Goal: Task Accomplishment & Management: Use online tool/utility

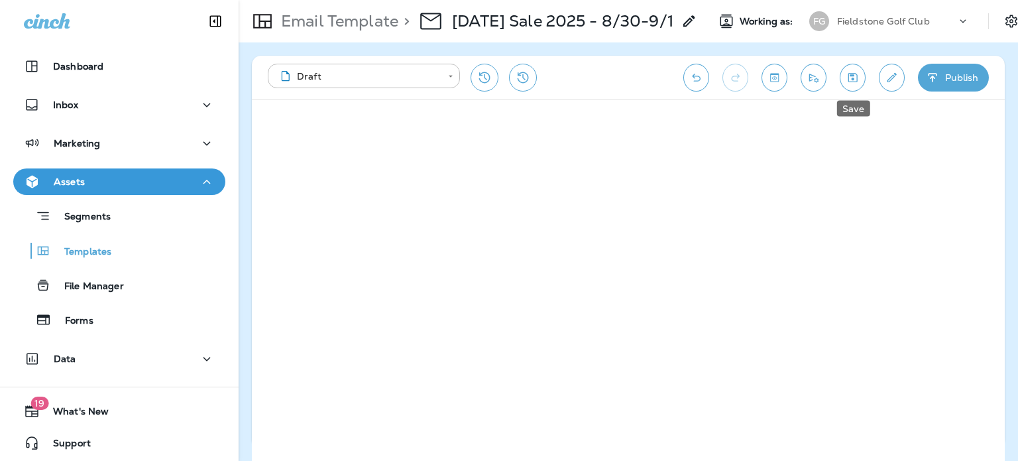
click at [850, 76] on icon "Save" at bounding box center [853, 77] width 14 height 13
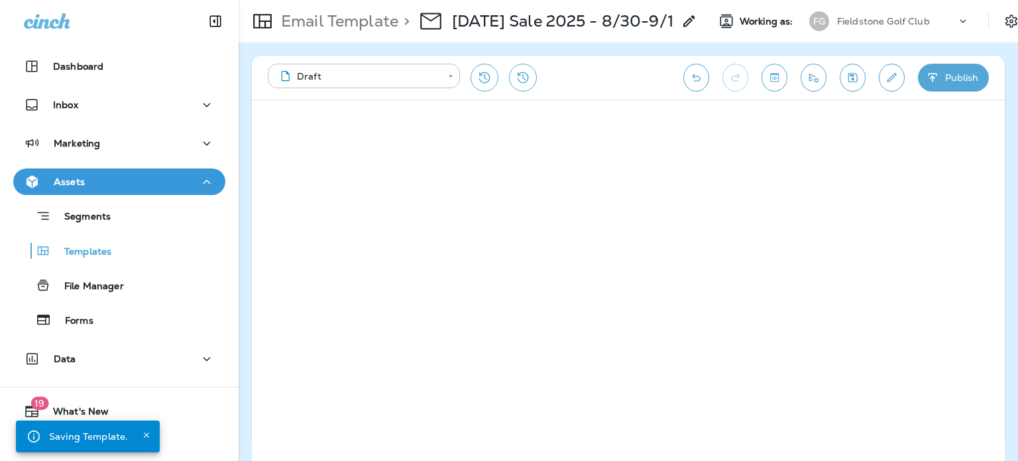
click at [891, 78] on icon "Edit details" at bounding box center [891, 77] width 9 height 9
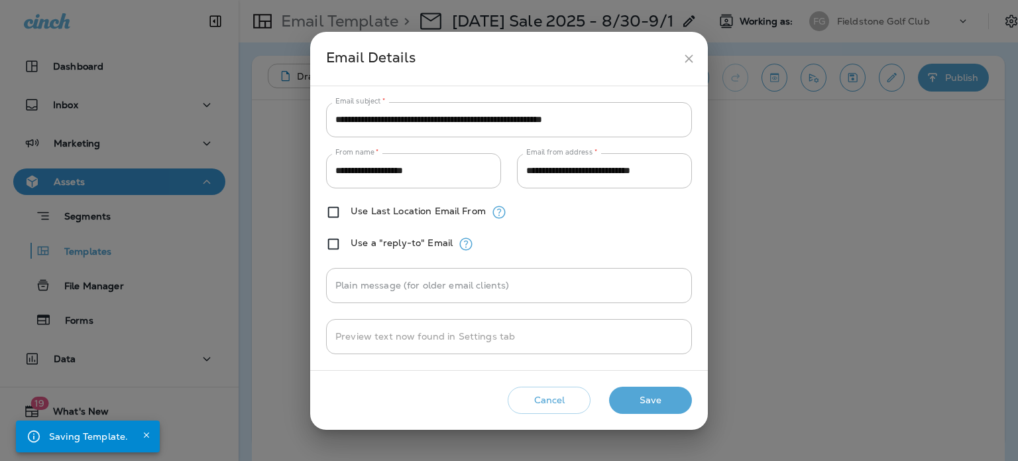
click at [684, 58] on icon "close" at bounding box center [689, 59] width 14 height 14
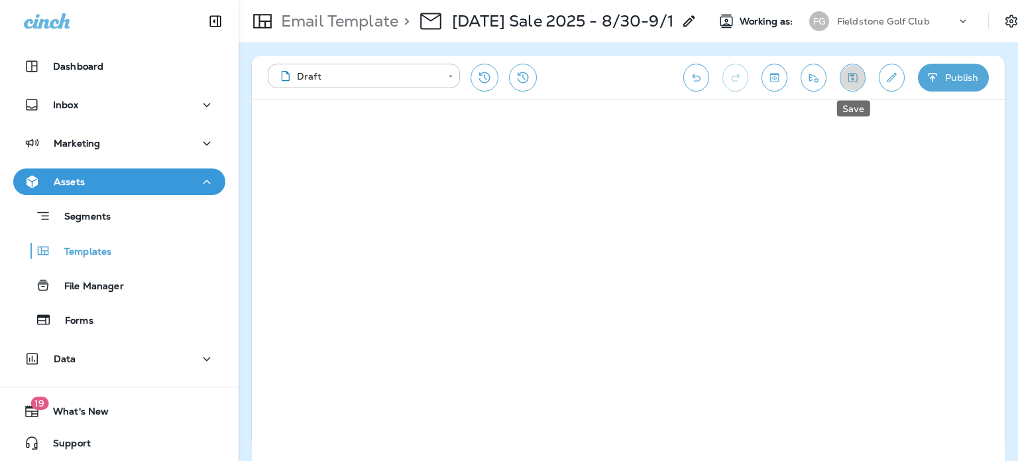
click at [850, 78] on icon "Save" at bounding box center [853, 77] width 14 height 13
click at [819, 69] on button "Send test email" at bounding box center [813, 78] width 26 height 28
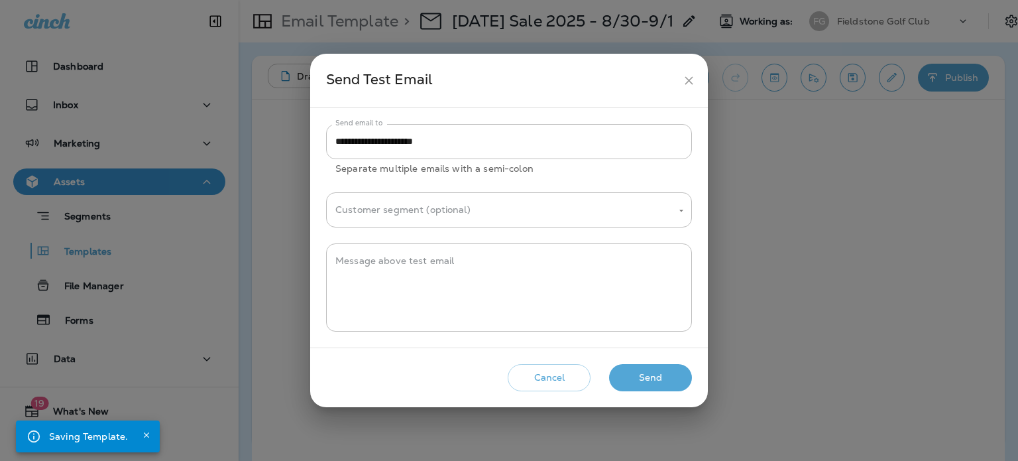
drag, startPoint x: 697, startPoint y: 71, endPoint x: 690, endPoint y: 83, distance: 14.5
click at [696, 71] on button "close" at bounding box center [689, 80] width 25 height 25
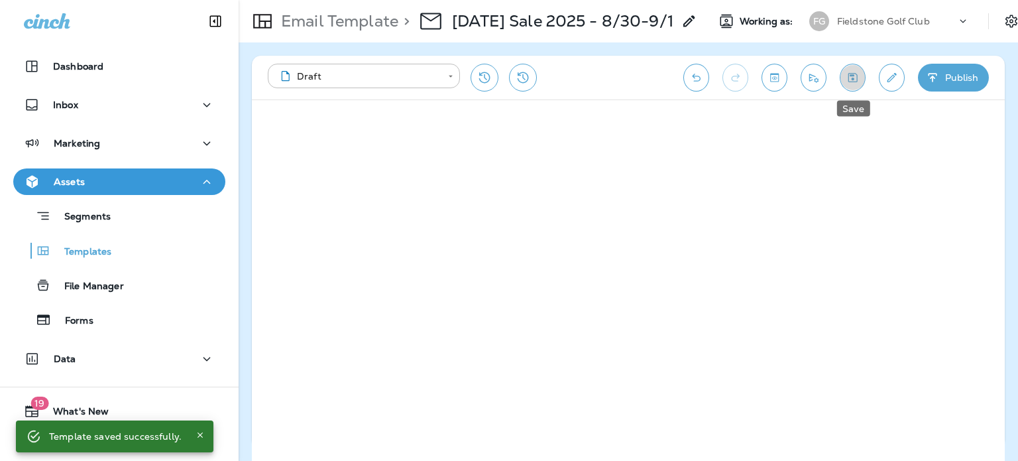
click at [848, 78] on icon "Save" at bounding box center [853, 77] width 14 height 13
click at [814, 82] on icon "Send test email" at bounding box center [813, 77] width 14 height 13
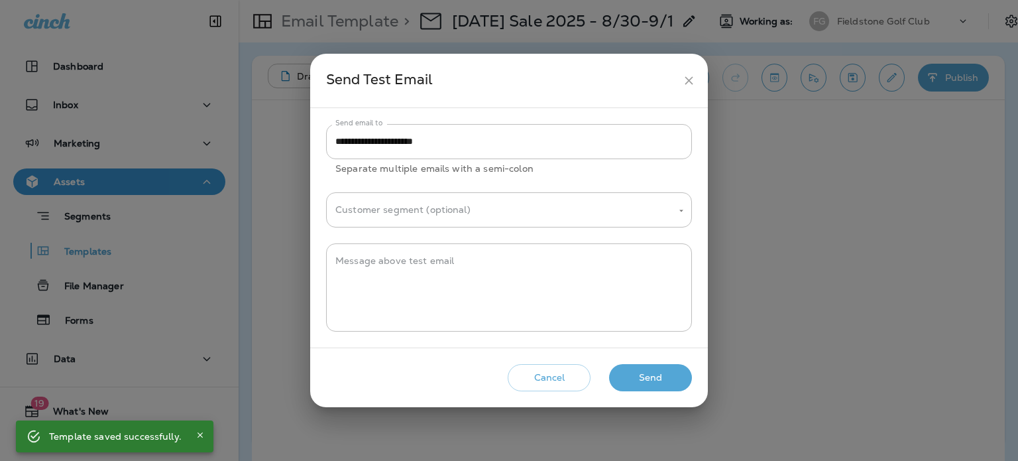
click at [667, 373] on button "Send" at bounding box center [650, 377] width 83 height 27
